Goal: Transaction & Acquisition: Download file/media

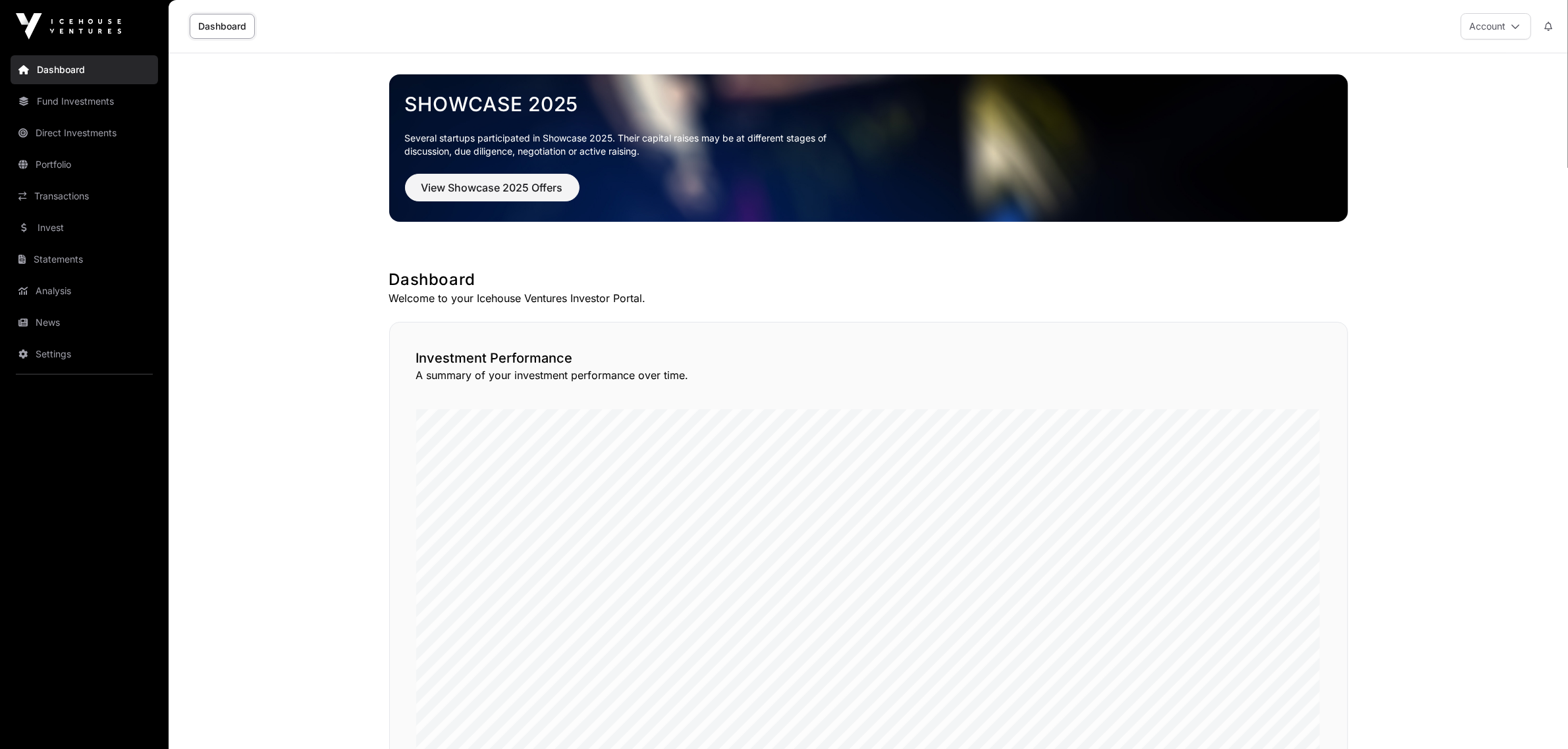
click at [59, 107] on link "Fund Investments" at bounding box center [84, 101] width 148 height 29
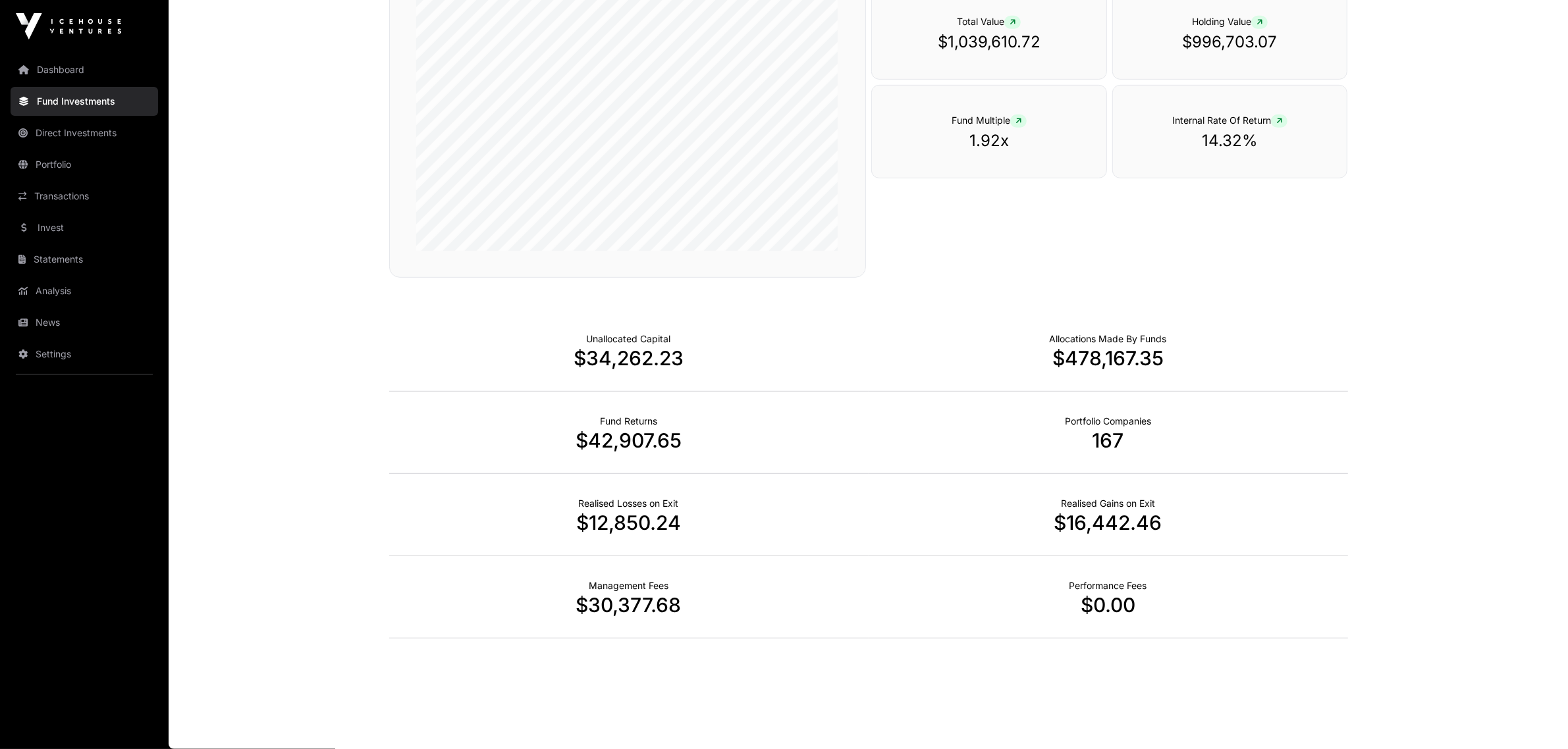
scroll to position [633, 0]
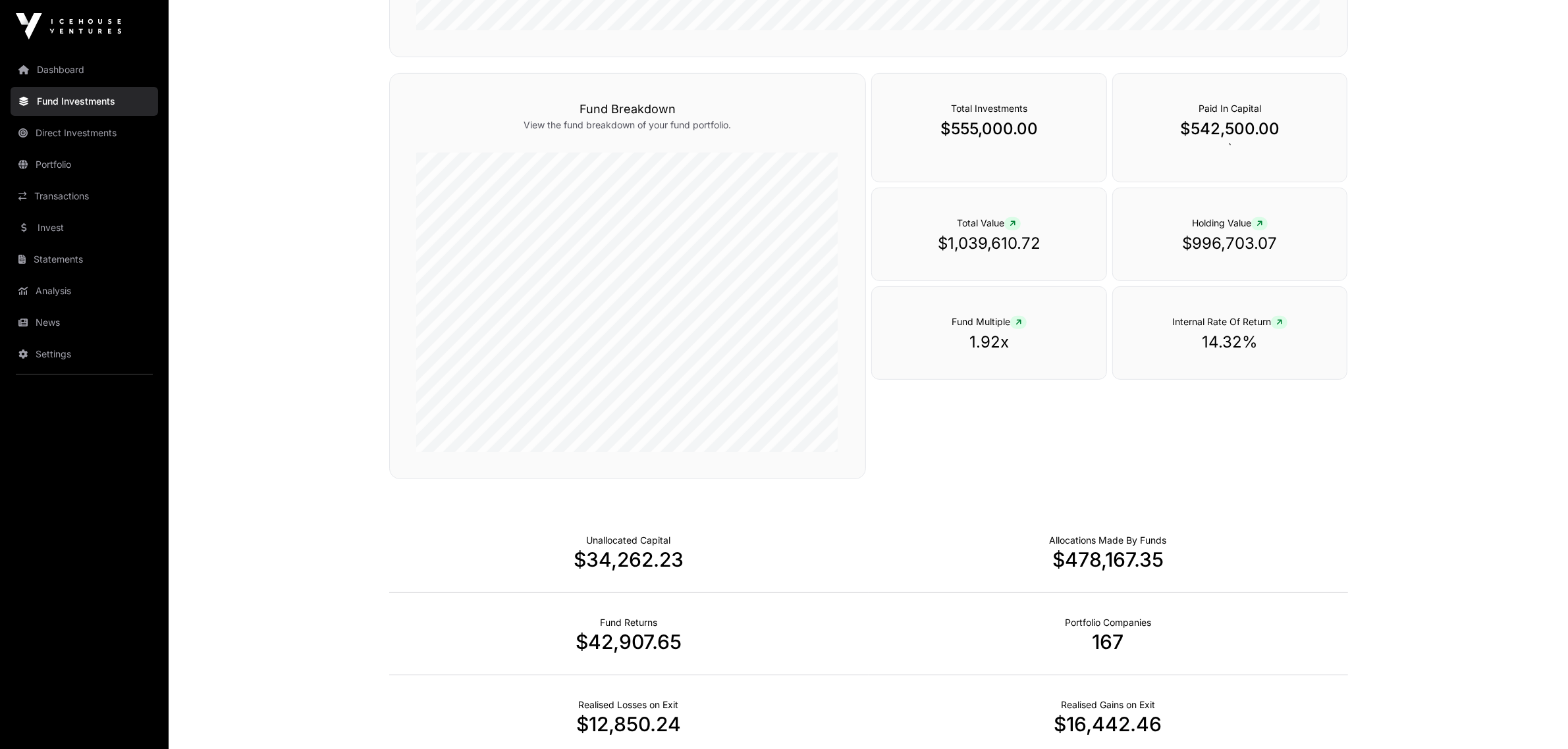
click at [87, 129] on link "Direct Investments" at bounding box center [84, 133] width 148 height 29
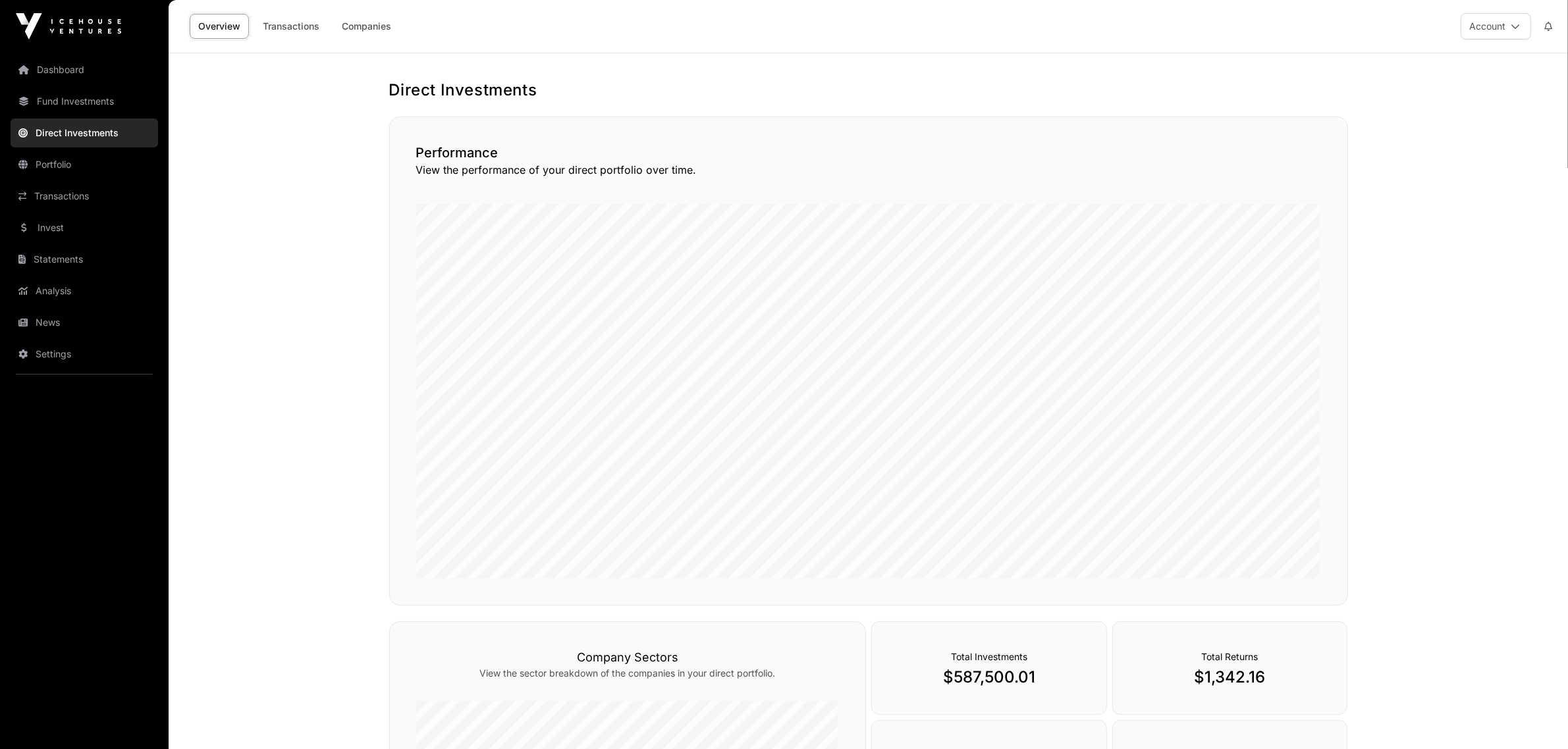
click at [70, 103] on link "Fund Investments" at bounding box center [84, 101] width 148 height 29
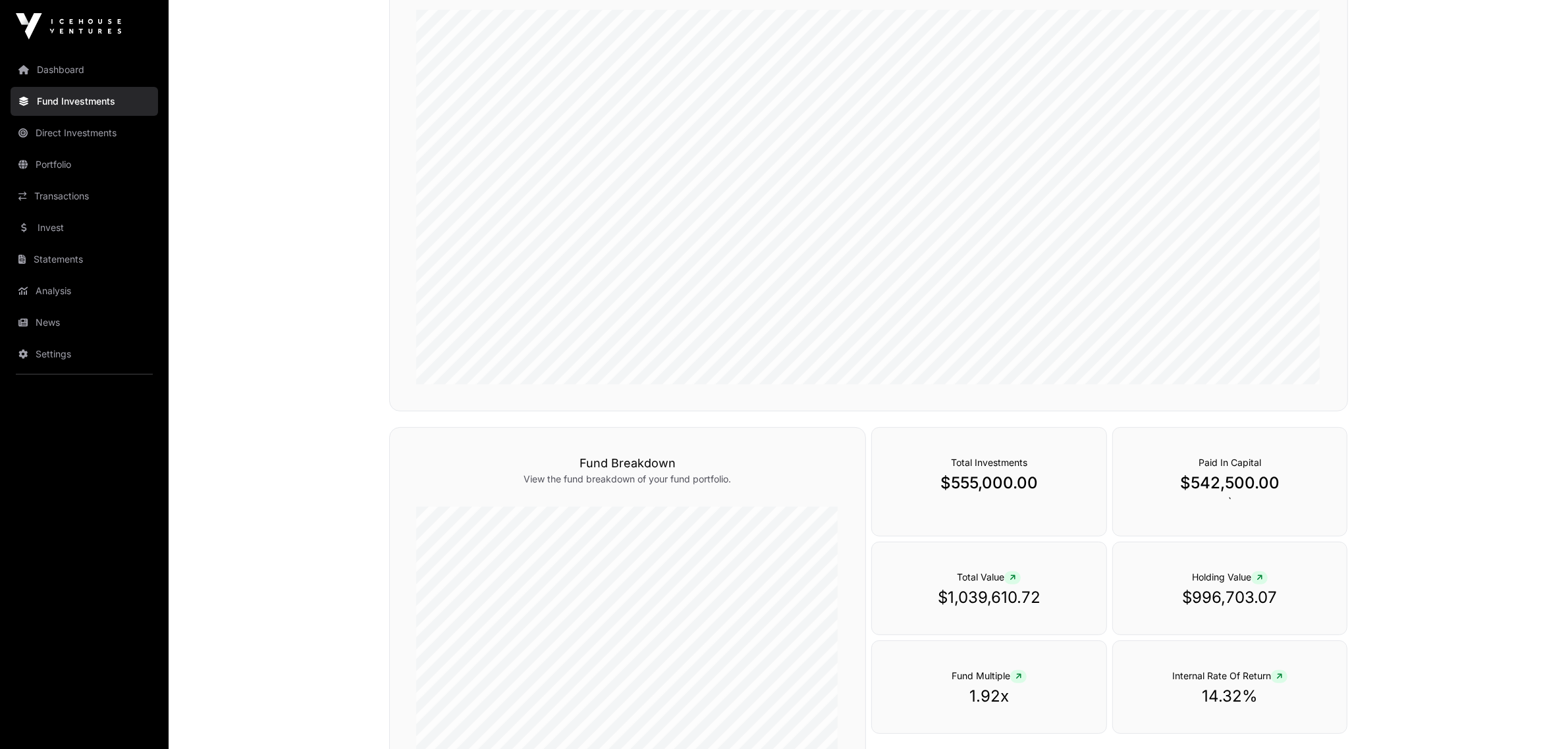
scroll to position [256, 0]
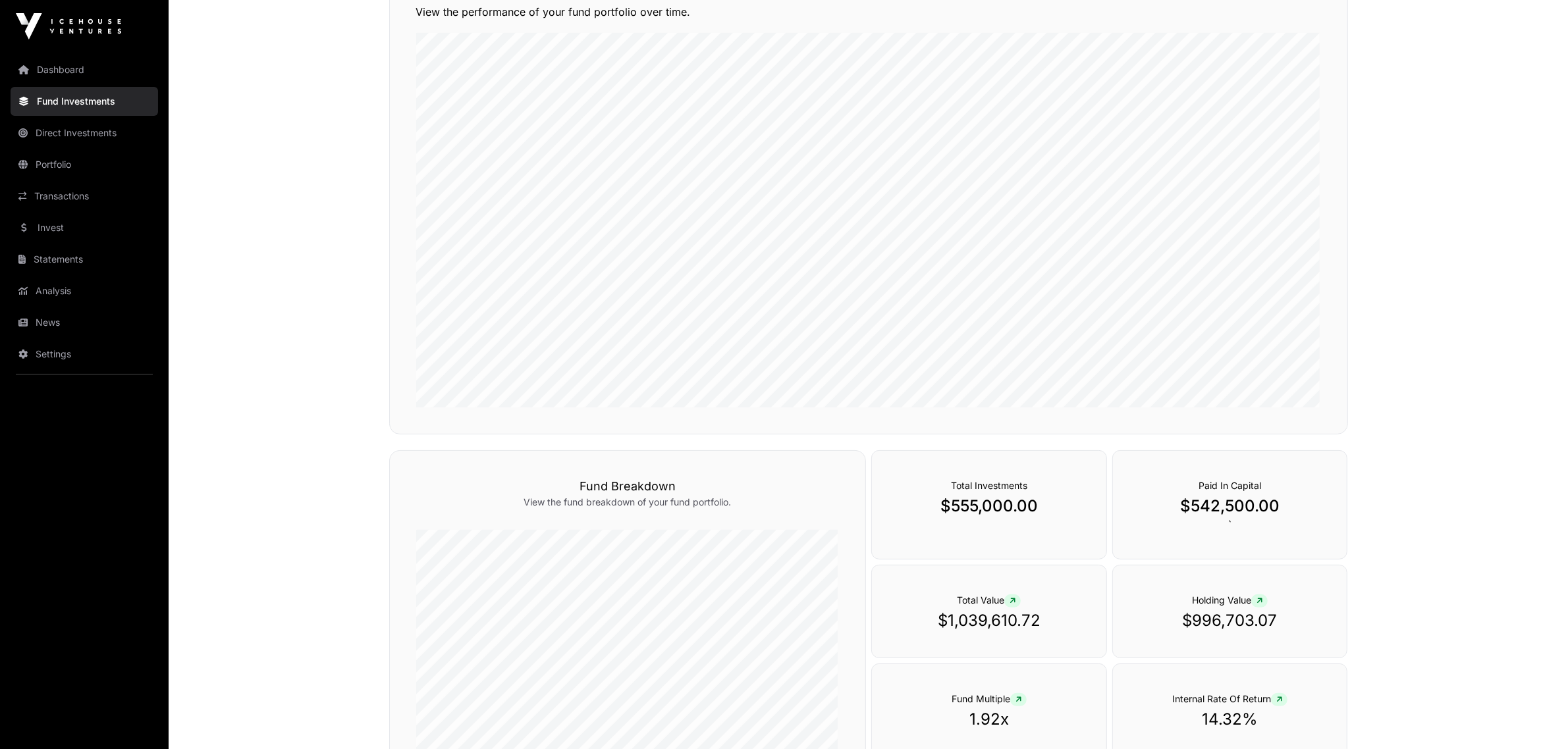
click at [66, 169] on link "Portfolio" at bounding box center [84, 165] width 148 height 29
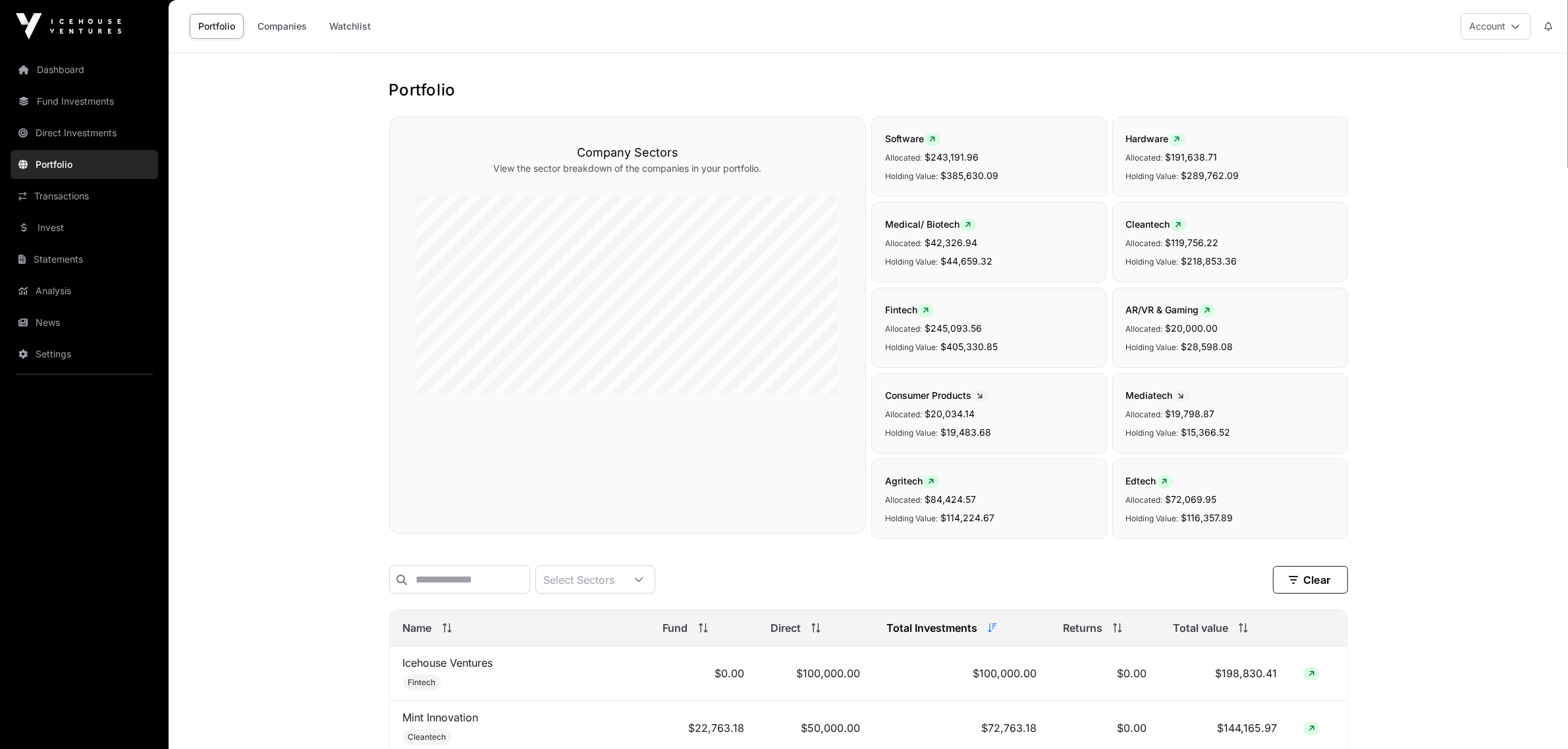
click at [295, 27] on link "Companies" at bounding box center [282, 25] width 66 height 25
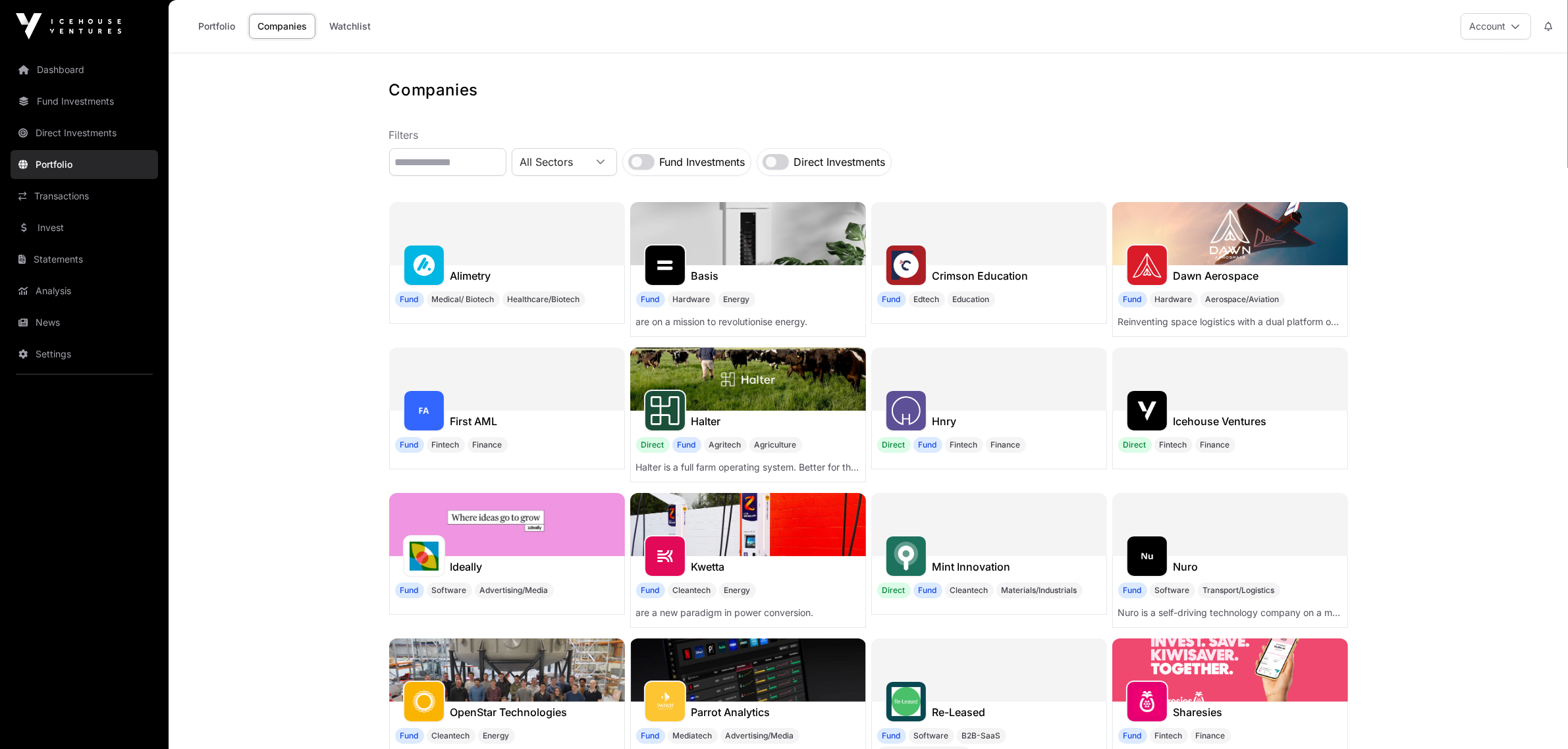
click at [326, 24] on link "Watchlist" at bounding box center [350, 25] width 59 height 25
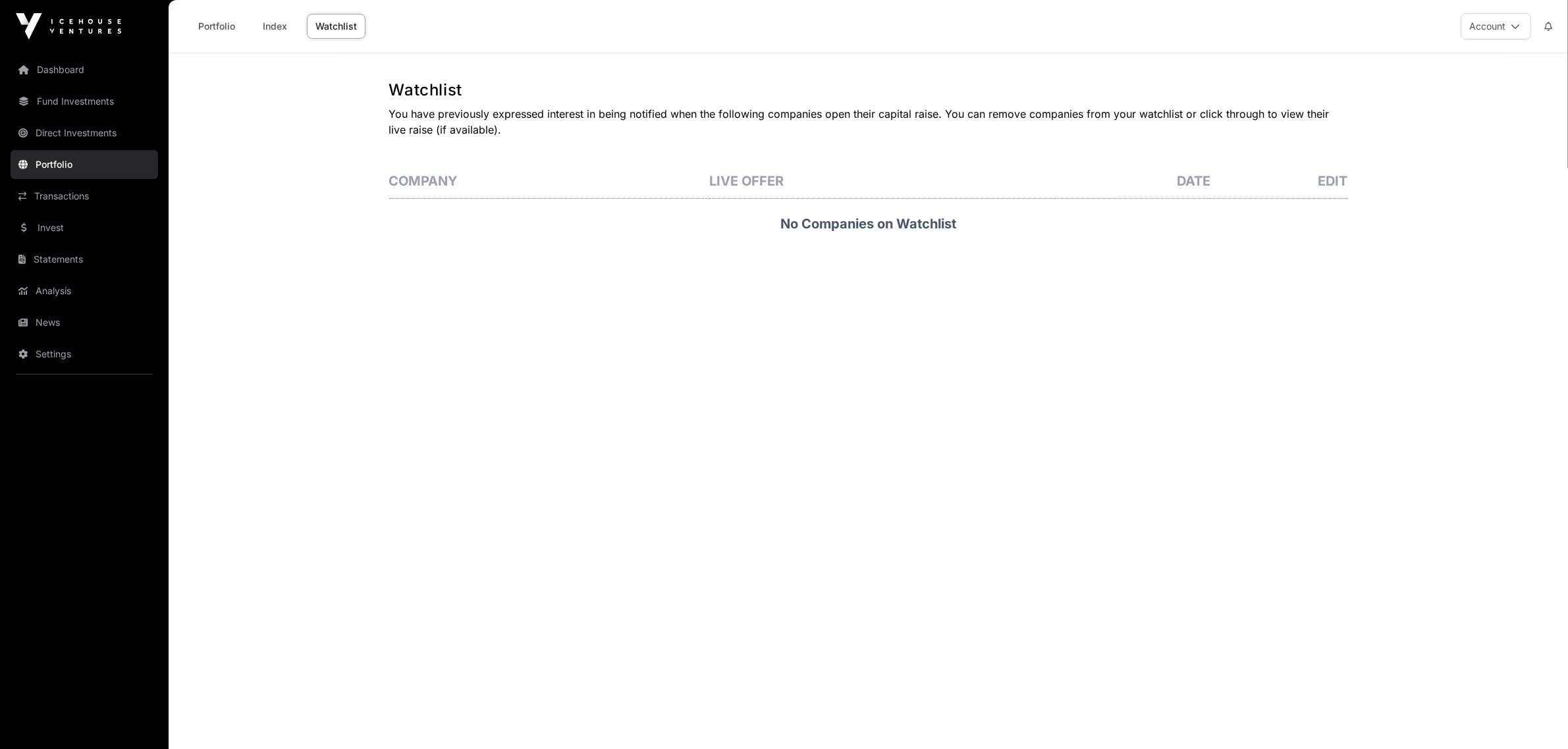
click at [212, 24] on link "Portfolio" at bounding box center [217, 25] width 54 height 25
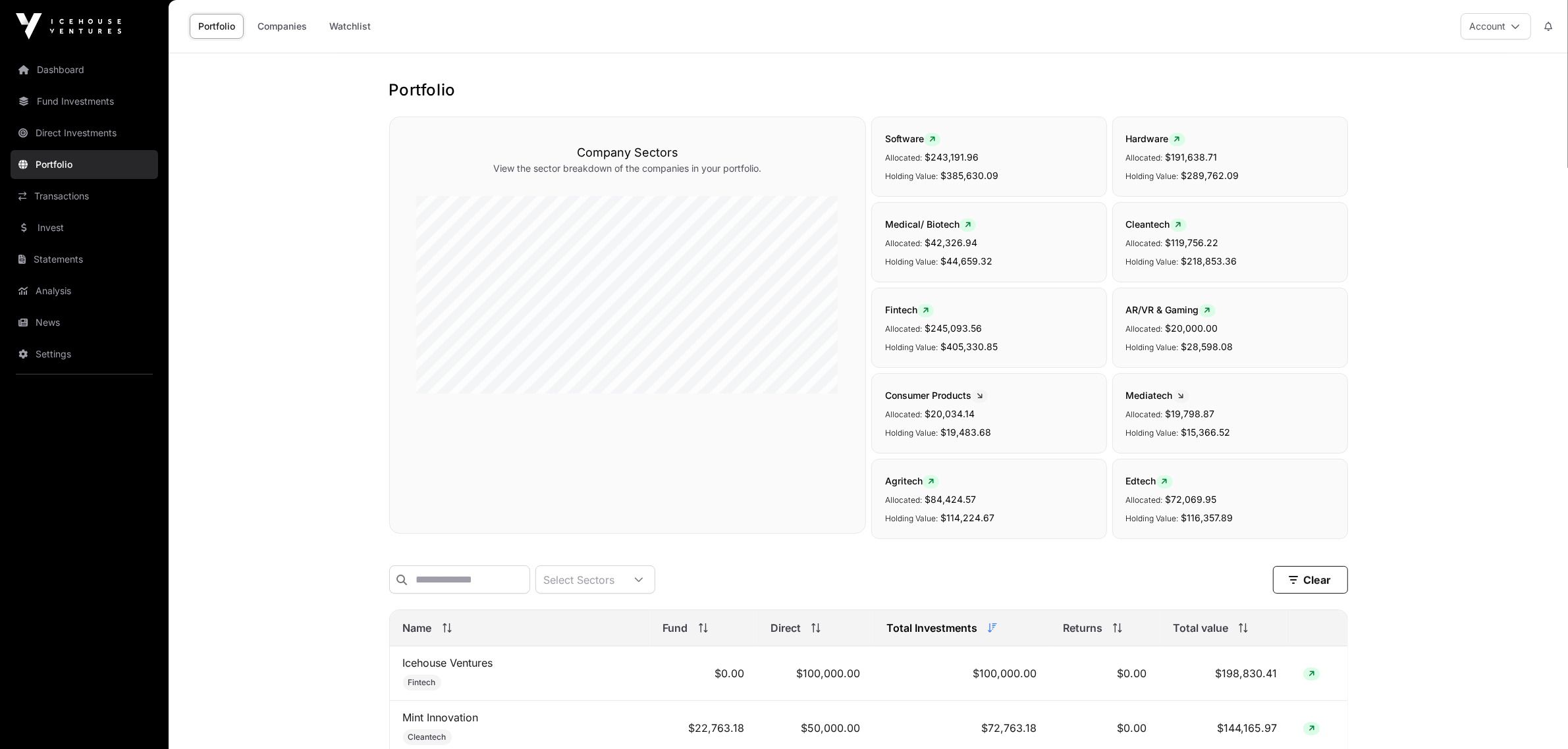
click at [53, 256] on link "Statements" at bounding box center [84, 259] width 148 height 29
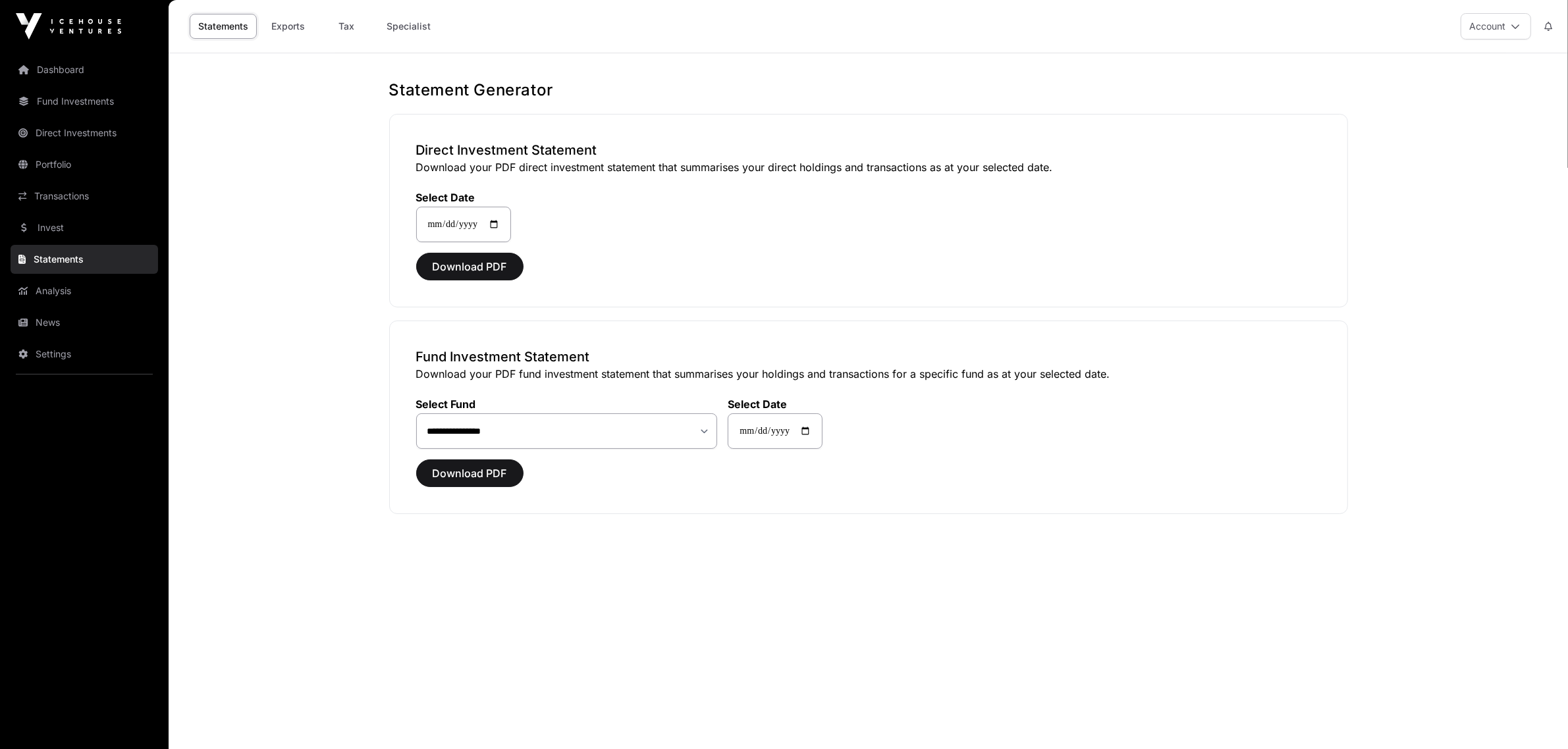
click at [76, 286] on link "Analysis" at bounding box center [84, 291] width 148 height 29
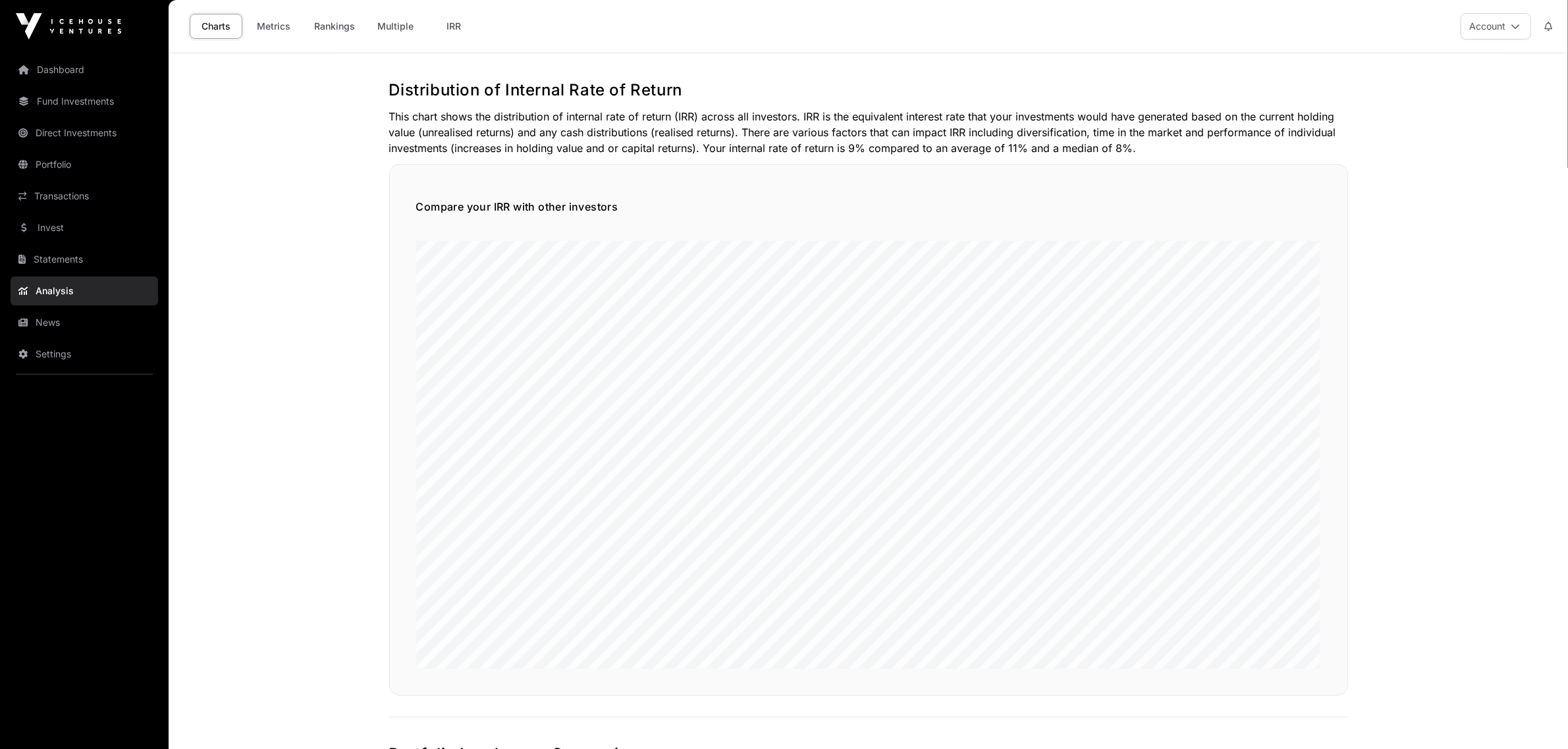
click at [66, 256] on link "Statements" at bounding box center [84, 259] width 148 height 29
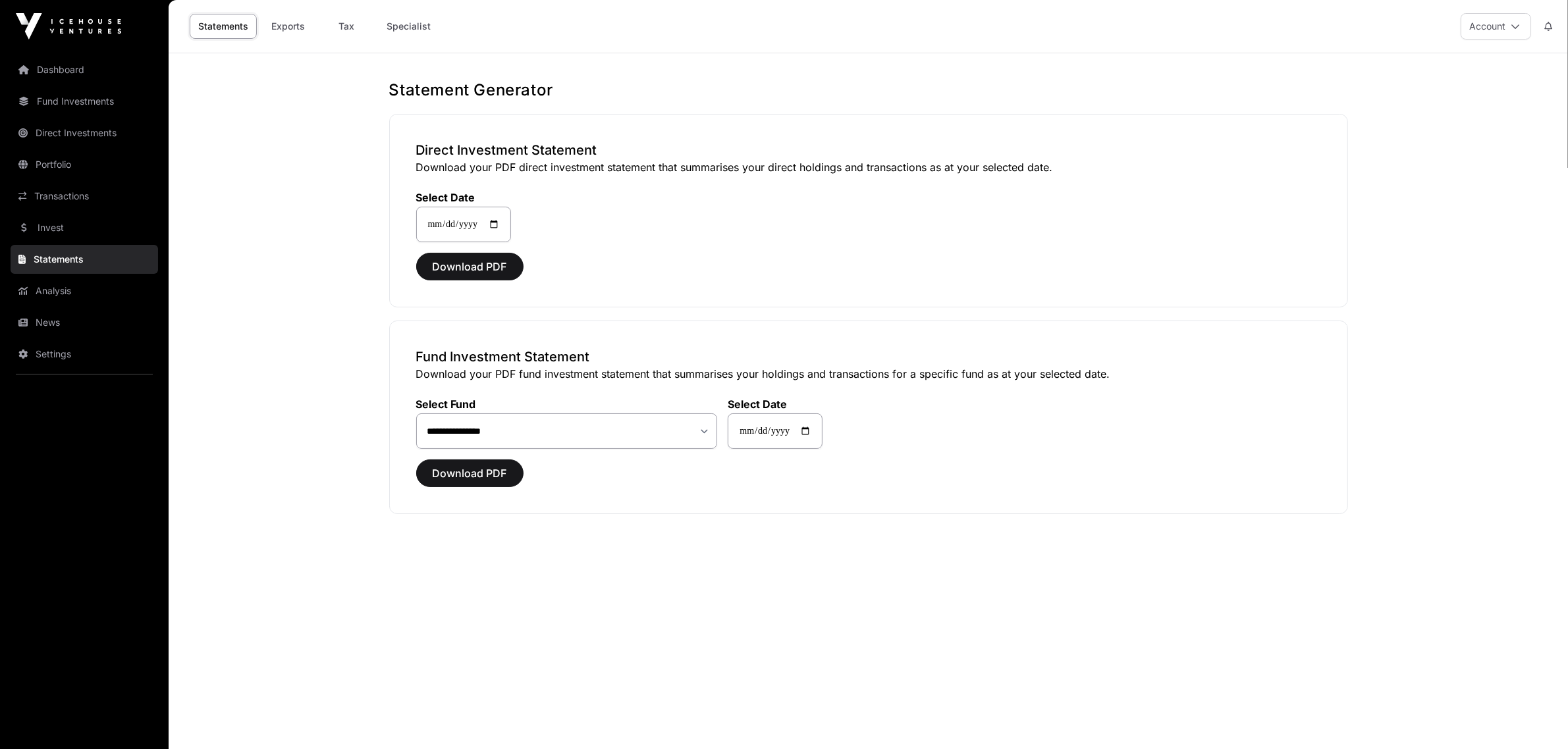
click at [294, 21] on link "Exports" at bounding box center [289, 25] width 53 height 25
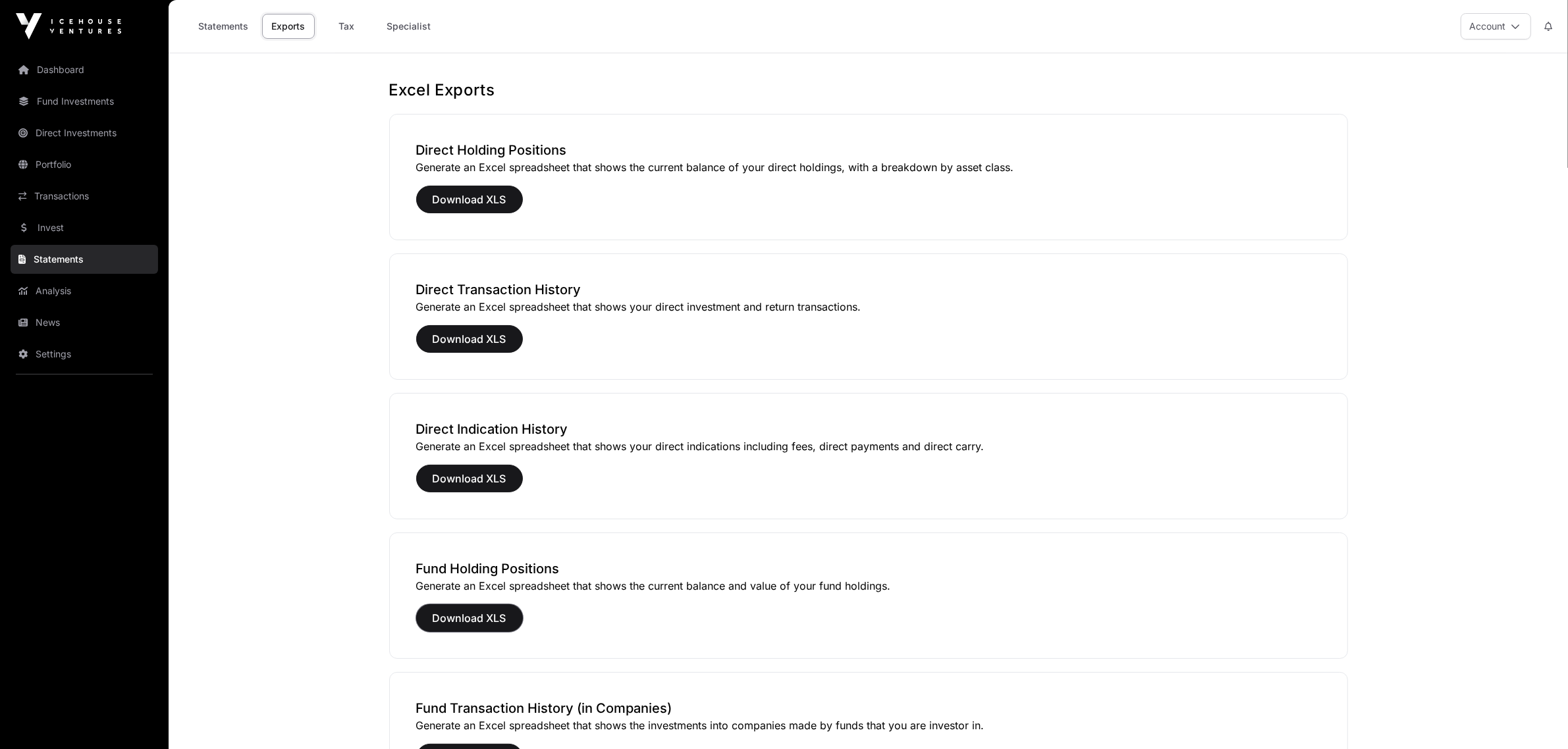
click at [481, 617] on span "Download XLS" at bounding box center [469, 618] width 74 height 16
click at [485, 198] on span "Download XLS" at bounding box center [469, 200] width 74 height 16
